Goal: Obtain resource: Download file/media

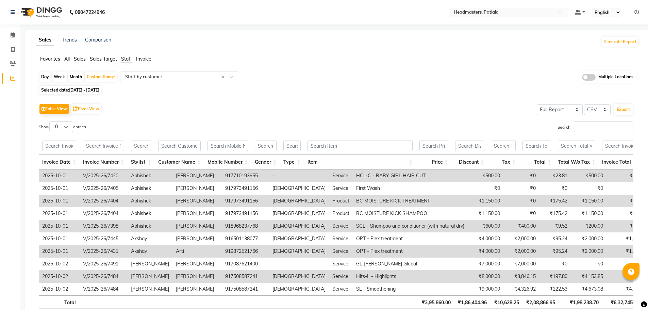
select select "full_report"
select select "csv"
click at [564, 12] on span at bounding box center [562, 14] width 9 height 7
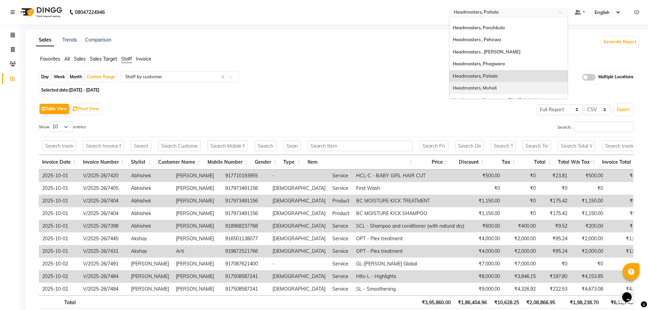
scroll to position [4, 0]
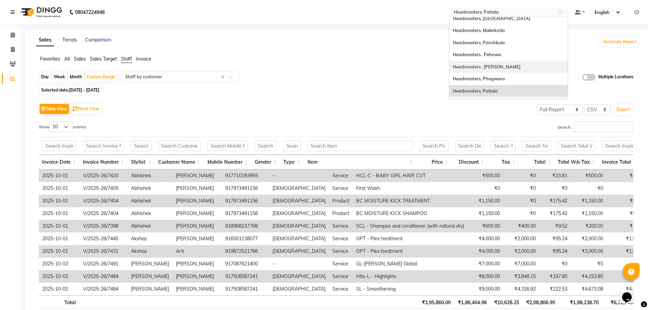
click at [513, 66] on span "Headmasters , [PERSON_NAME]" at bounding box center [487, 66] width 68 height 5
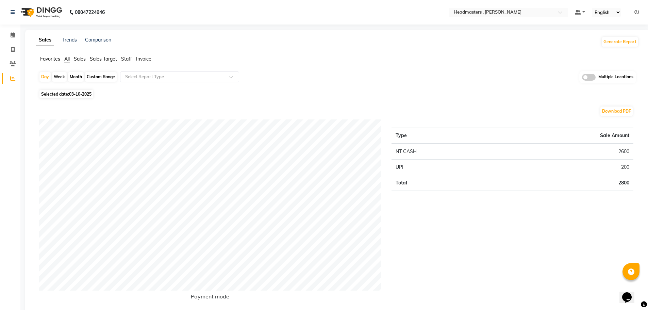
click at [126, 60] on span "Staff" at bounding box center [126, 59] width 11 height 6
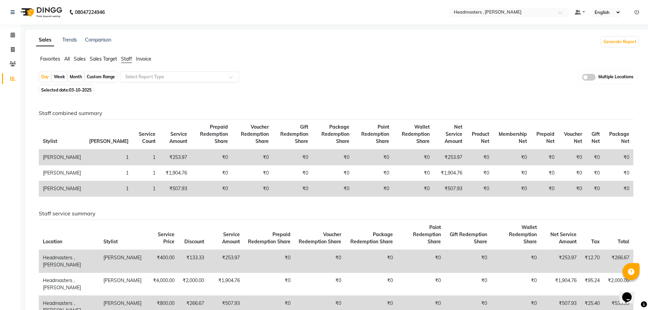
click at [230, 75] on div at bounding box center [179, 76] width 118 height 7
click at [110, 75] on div "Custom Range" at bounding box center [101, 77] width 32 height 10
select select "10"
select select "2025"
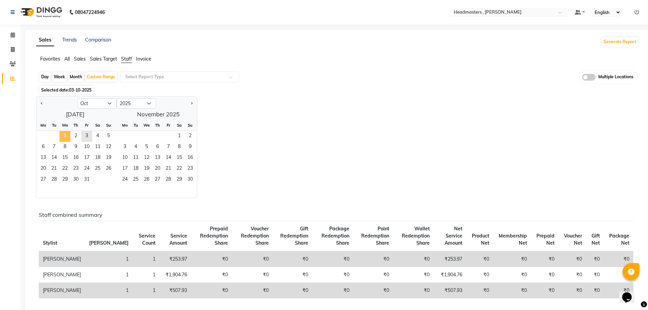
click at [67, 135] on span "1" at bounding box center [65, 136] width 11 height 11
click at [73, 134] on span "2" at bounding box center [75, 136] width 11 height 11
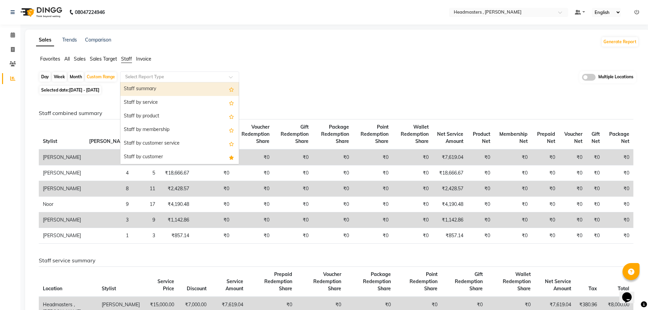
click at [228, 77] on div at bounding box center [179, 76] width 118 height 7
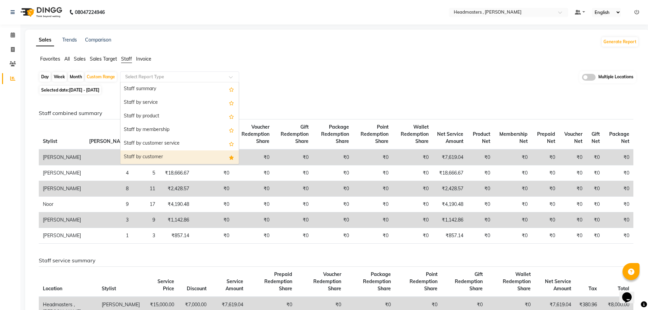
click at [203, 155] on div "Staff by customer" at bounding box center [179, 157] width 118 height 14
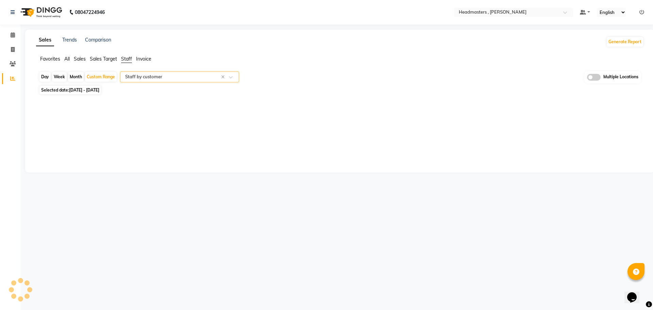
select select "full_report"
select select "csv"
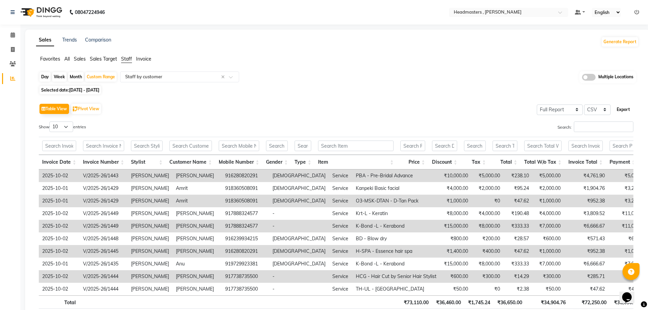
click at [627, 110] on button "Export" at bounding box center [623, 110] width 19 height 12
click at [564, 11] on span at bounding box center [562, 14] width 9 height 7
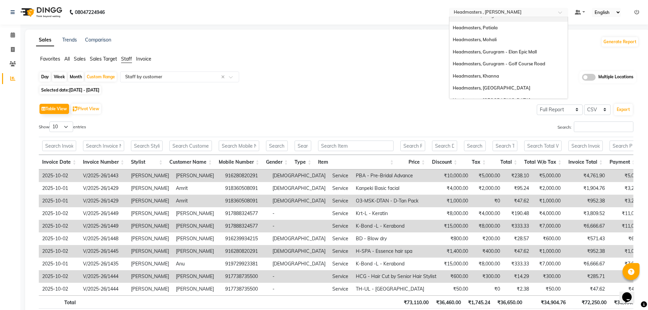
scroll to position [68, 0]
click at [513, 38] on div "Headmasters, Mohali" at bounding box center [508, 39] width 118 height 12
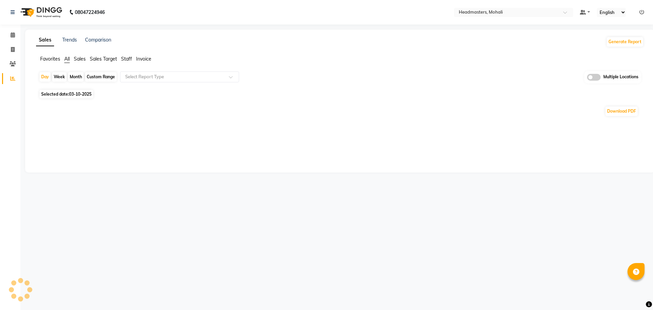
select select "en"
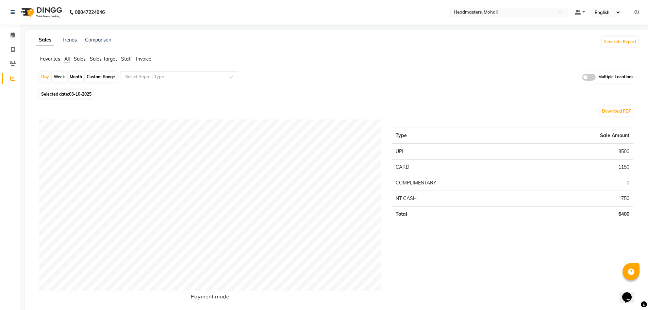
click at [131, 60] on span "Staff" at bounding box center [126, 59] width 11 height 6
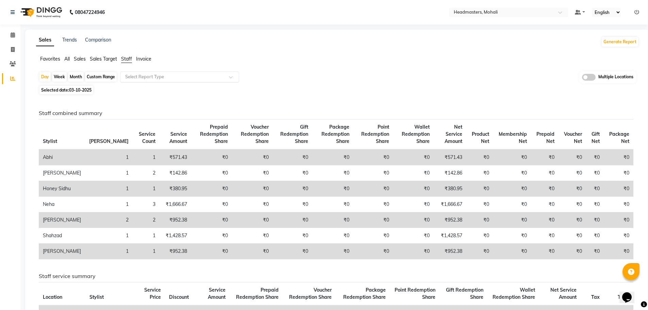
click at [231, 77] on span at bounding box center [233, 79] width 9 height 7
click at [99, 74] on div "Custom Range" at bounding box center [101, 77] width 32 height 10
select select "10"
select select "2025"
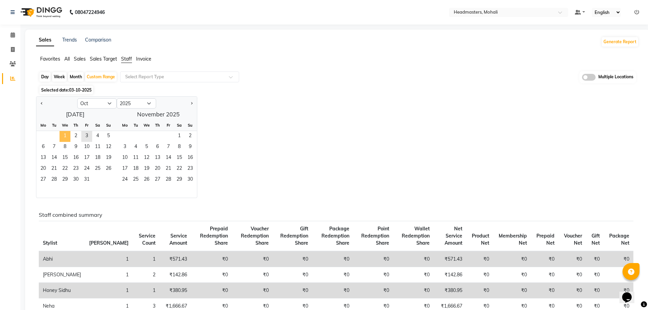
click at [67, 132] on span "1" at bounding box center [65, 136] width 11 height 11
click at [79, 133] on span "2" at bounding box center [75, 136] width 11 height 11
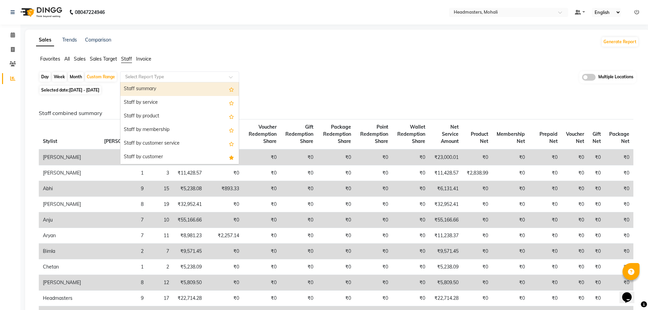
click at [231, 77] on span at bounding box center [233, 79] width 9 height 7
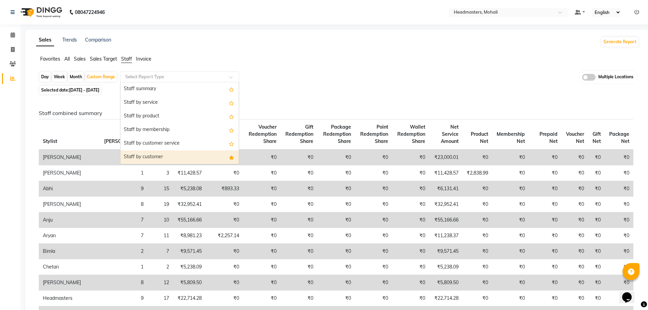
click at [218, 159] on div "Staff by customer" at bounding box center [179, 157] width 118 height 14
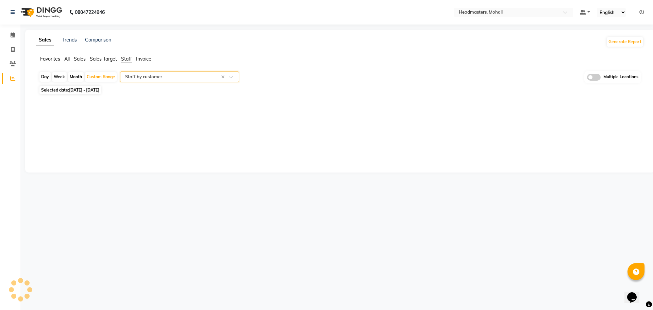
select select "full_report"
select select "csv"
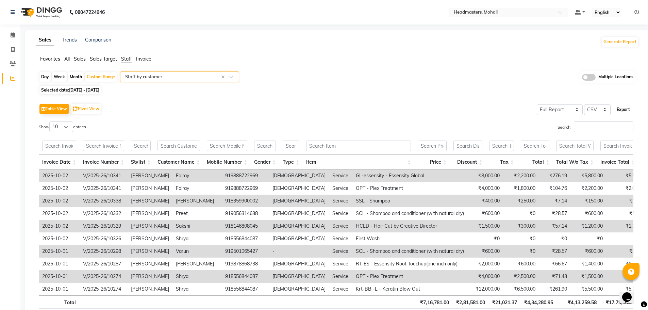
click at [628, 111] on button "Export" at bounding box center [623, 110] width 19 height 12
